Goal: Contribute content

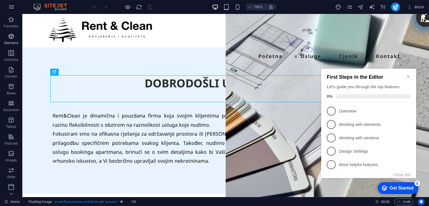
click at [11, 39] on icon "button" at bounding box center [11, 36] width 7 height 7
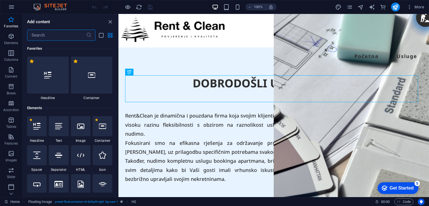
scroll to position [195, 0]
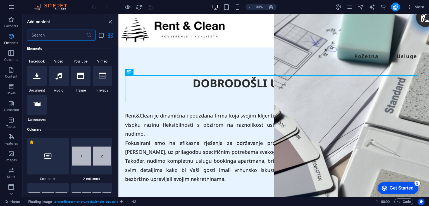
click at [15, 47] on button "Elements" at bounding box center [11, 39] width 22 height 17
click at [13, 51] on icon "button" at bounding box center [11, 53] width 7 height 7
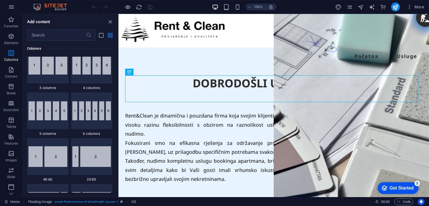
scroll to position [472, 0]
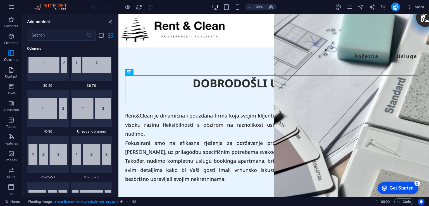
click at [13, 66] on button "Content" at bounding box center [11, 72] width 22 height 17
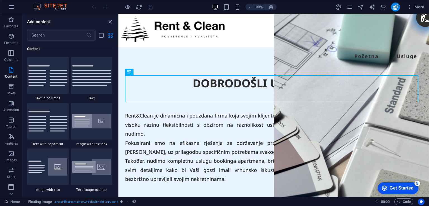
scroll to position [977, 0]
click at [161, 120] on div "Rent&Clean je dinamična i pouzdana firma koja svojim klijentima pruža visoku ra…" at bounding box center [273, 143] width 297 height 82
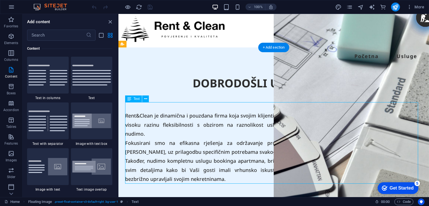
click at [161, 120] on div "Rent&Clean je dinamična i pouzdana firma koja svojim klijentima pruža visoku ra…" at bounding box center [273, 143] width 297 height 82
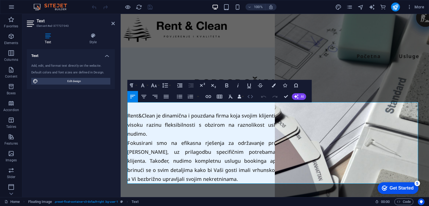
click at [247, 97] on icon "button" at bounding box center [250, 96] width 7 height 7
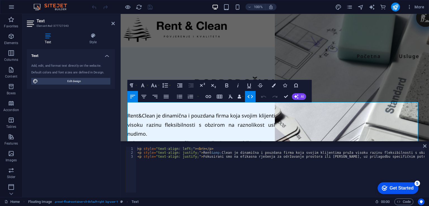
click at [247, 97] on icon "button" at bounding box center [250, 96] width 7 height 7
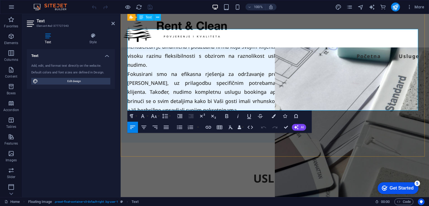
scroll to position [28, 0]
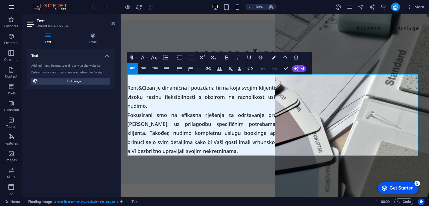
click at [14, 9] on icon "button" at bounding box center [11, 7] width 7 height 7
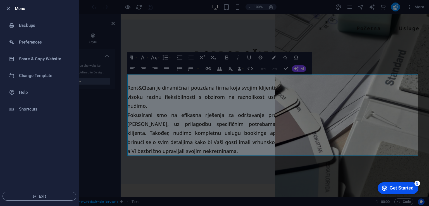
click at [46, 203] on li "Exit" at bounding box center [39, 196] width 78 height 19
click at [49, 190] on li "Exit" at bounding box center [39, 196] width 78 height 19
click at [50, 197] on span "Exit" at bounding box center [39, 196] width 64 height 4
